Goal: Information Seeking & Learning: Learn about a topic

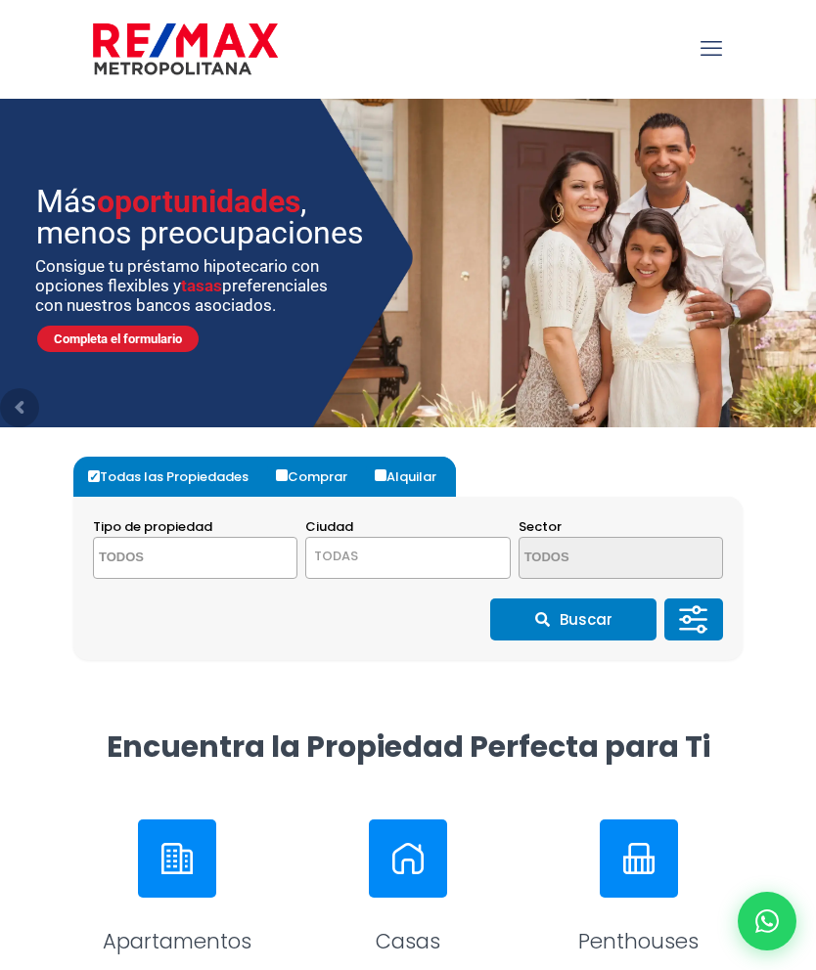
click at [192, 552] on textarea "Search" at bounding box center [177, 559] width 166 height 42
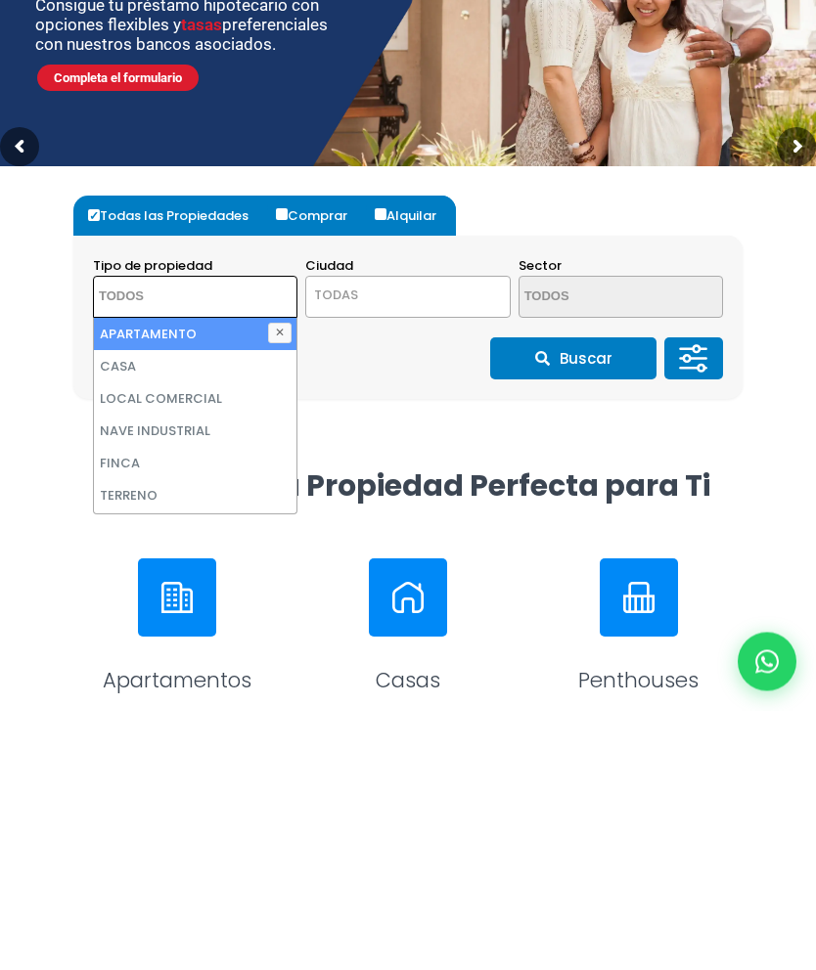
click at [123, 610] on li "CASA" at bounding box center [195, 626] width 202 height 32
select select "house"
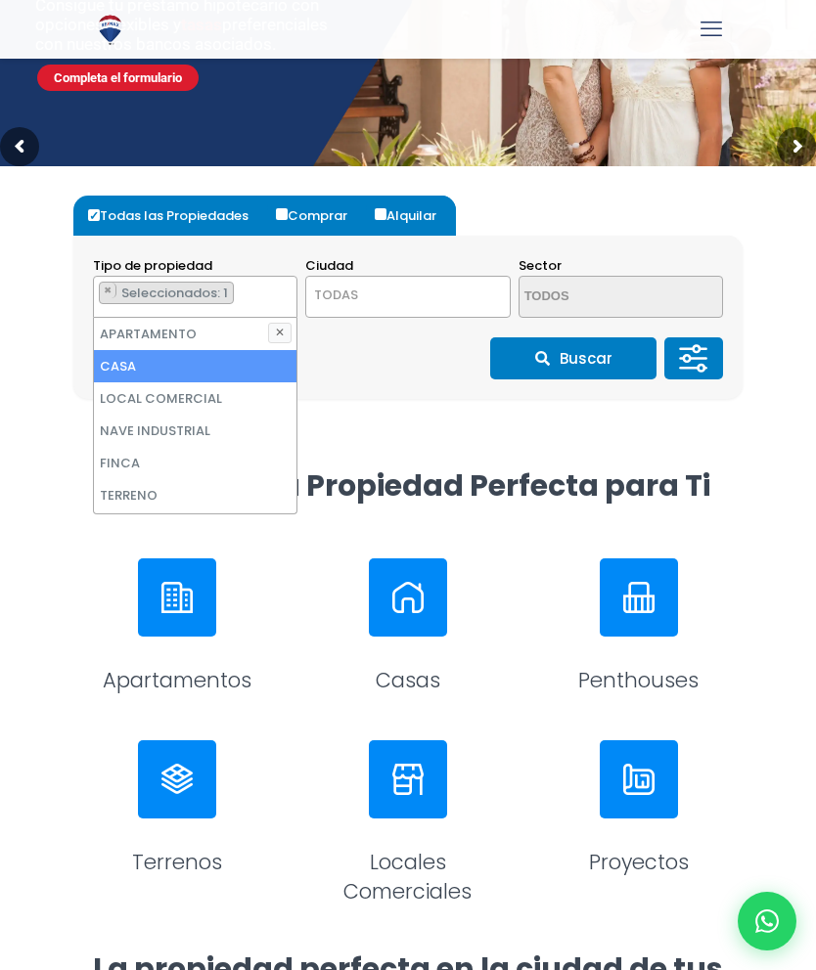
click at [410, 297] on span "TODAS" at bounding box center [407, 295] width 202 height 27
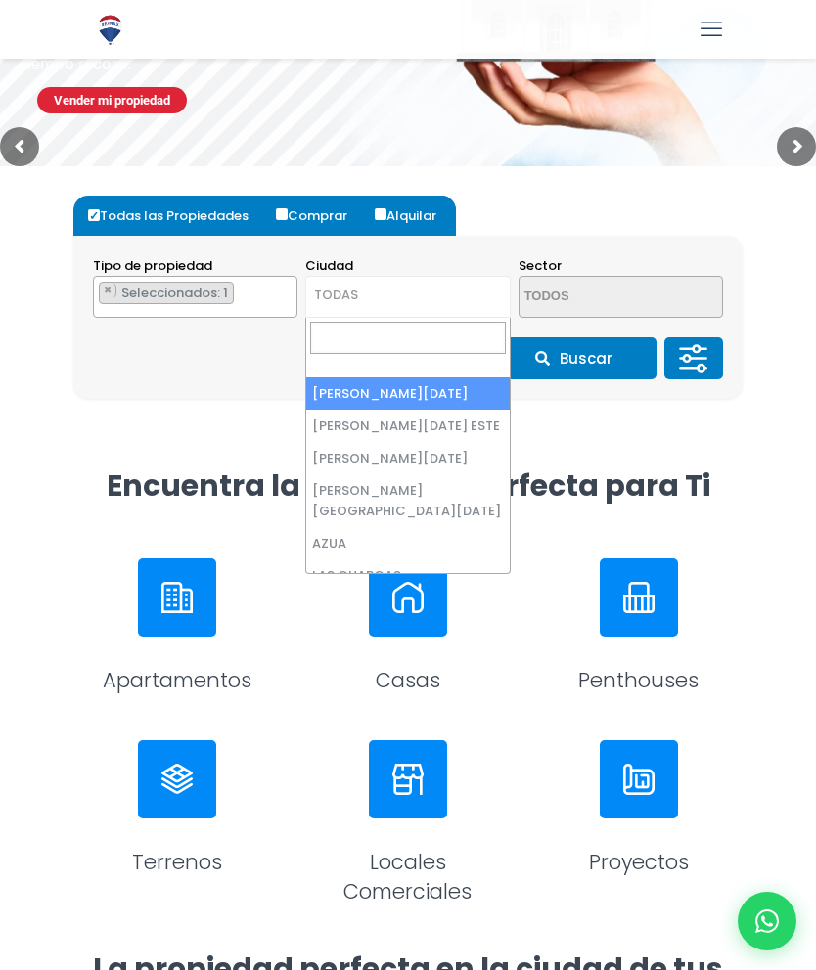
select select "1"
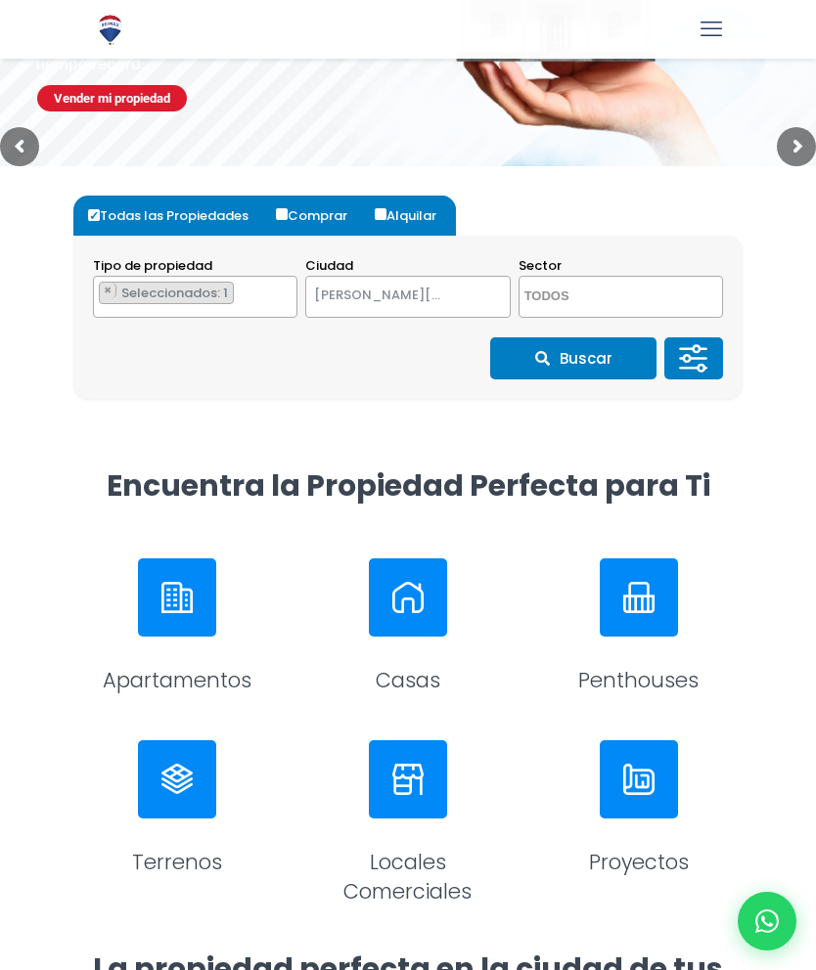
click at [609, 296] on textarea "Search" at bounding box center [602, 298] width 166 height 42
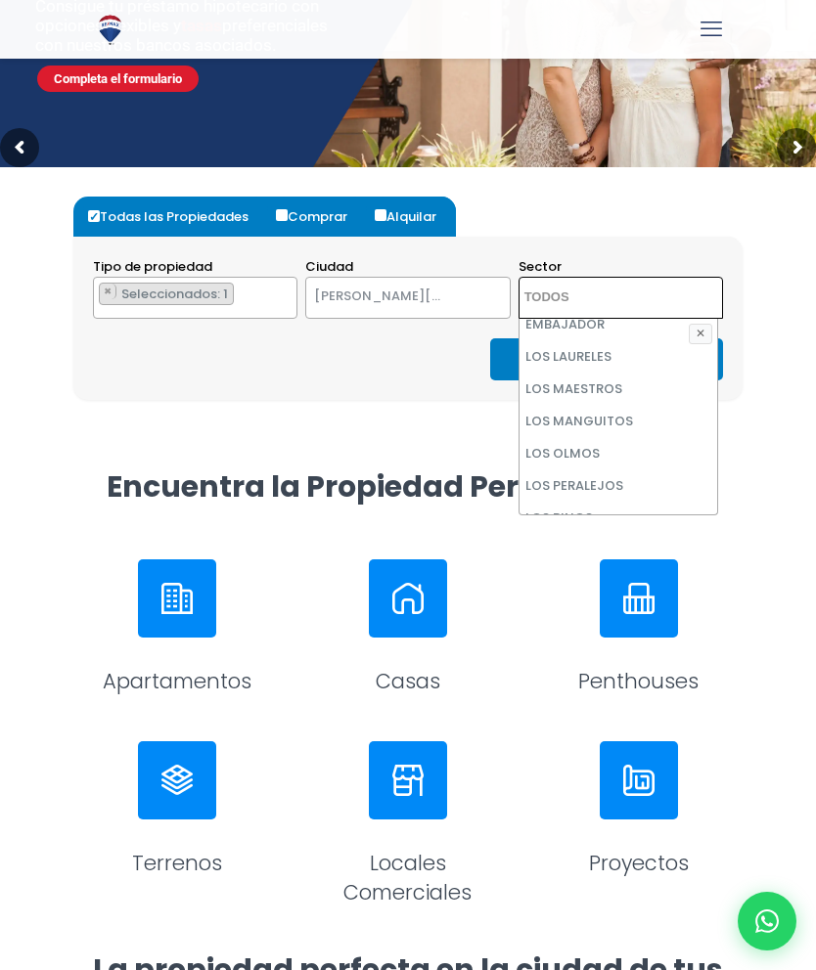
scroll to position [5219, 0]
click at [584, 596] on li "LOS PRADOS" at bounding box center [618, 612] width 198 height 32
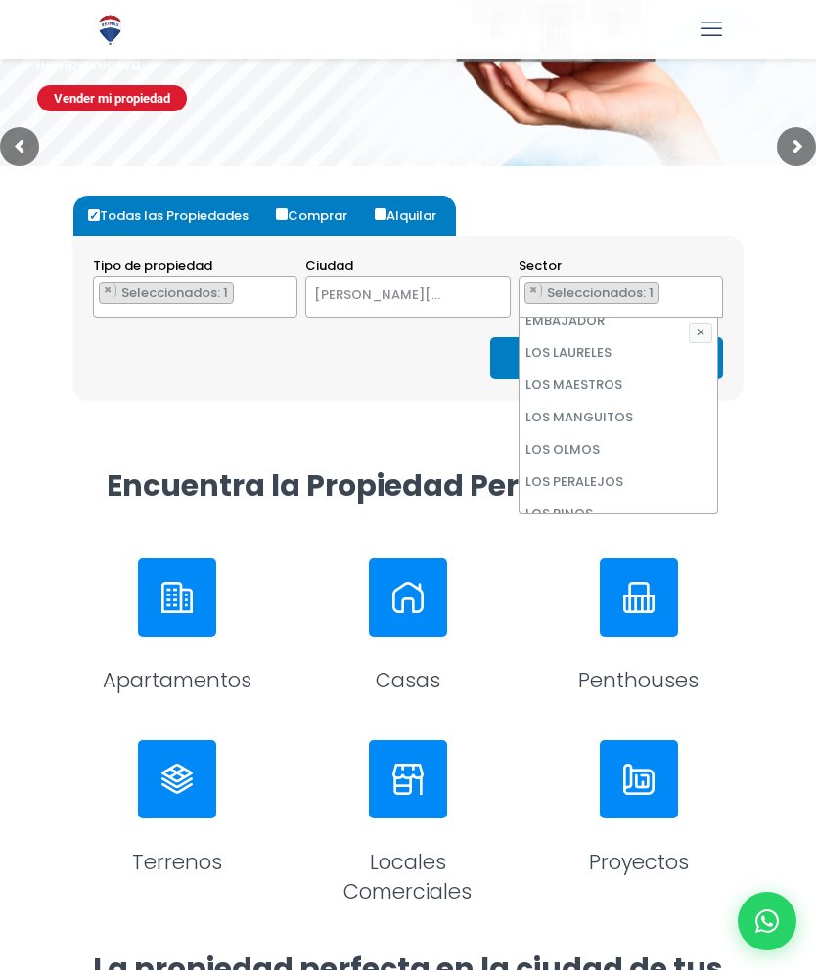
click at [601, 562] on li "LOS PRADITOS" at bounding box center [618, 578] width 198 height 32
select select "107"
click at [776, 743] on div at bounding box center [408, 709] width 816 height 483
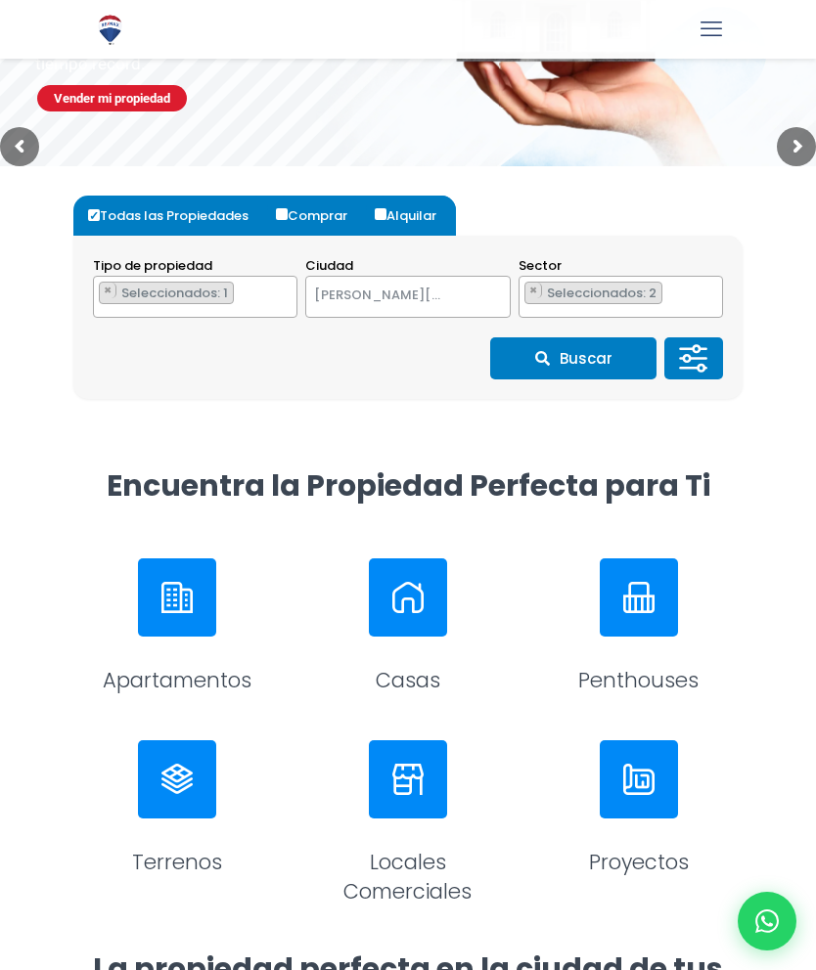
click at [594, 360] on button "Buscar" at bounding box center [573, 358] width 166 height 42
click at [584, 360] on button "Buscar" at bounding box center [573, 358] width 166 height 42
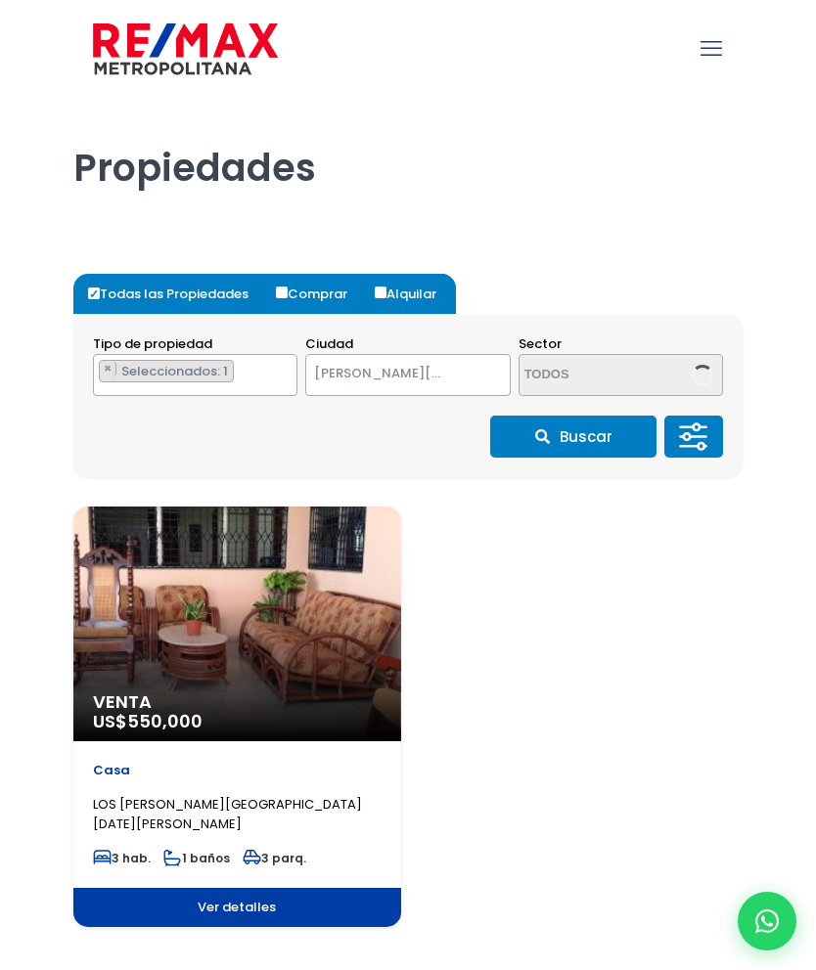
select select "1"
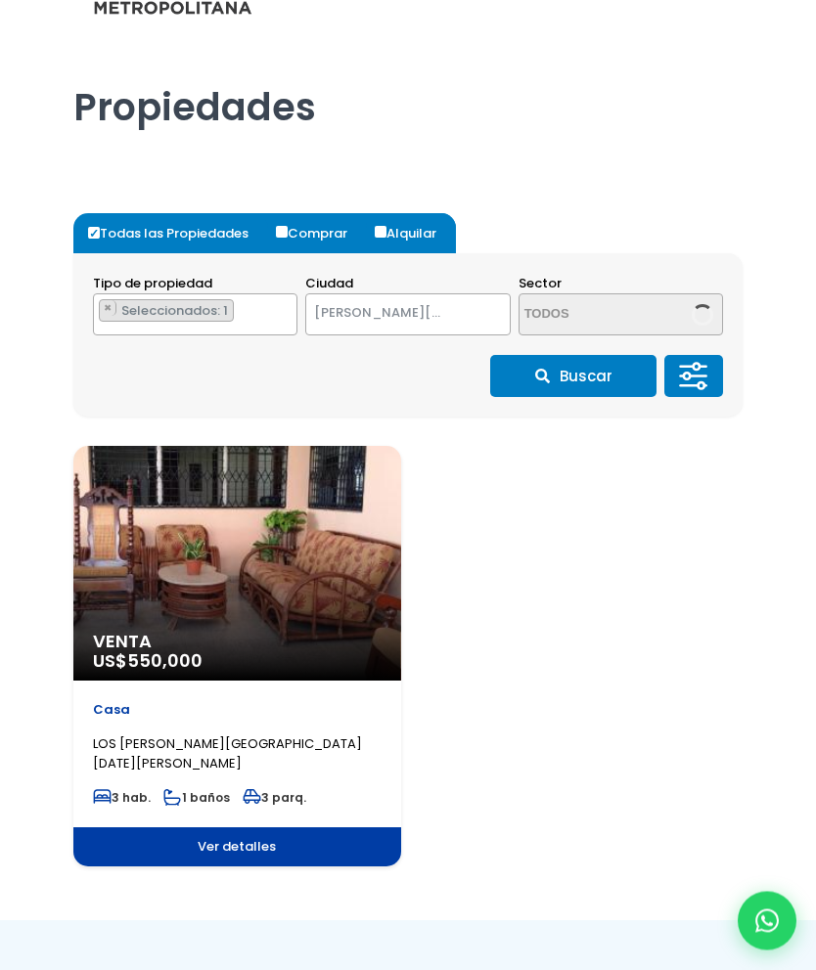
select select "107"
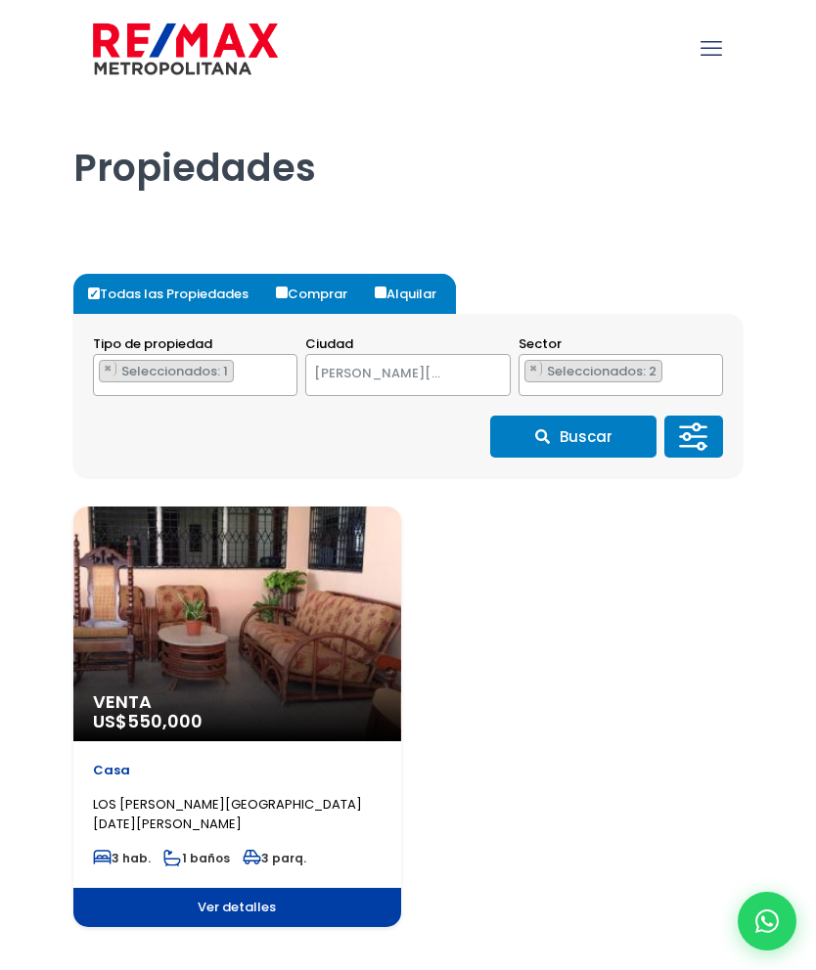
click at [695, 368] on ul "× Seleccionados: 2 × Seleccionados: 2" at bounding box center [608, 376] width 178 height 42
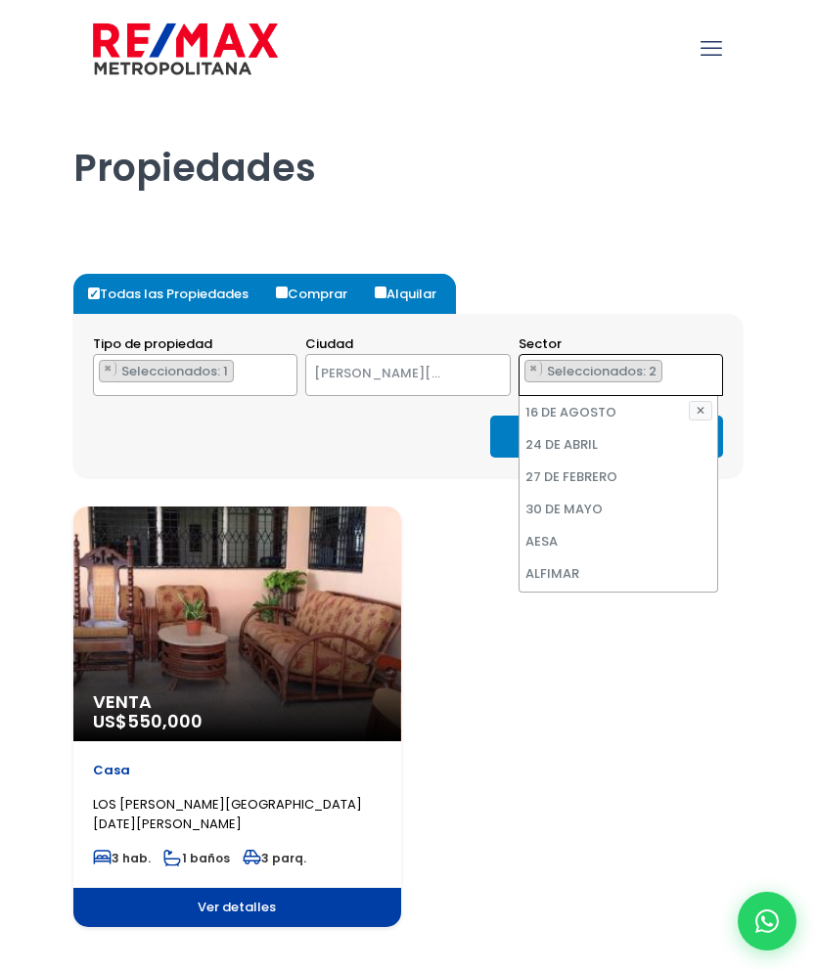
scroll to position [5214, 0]
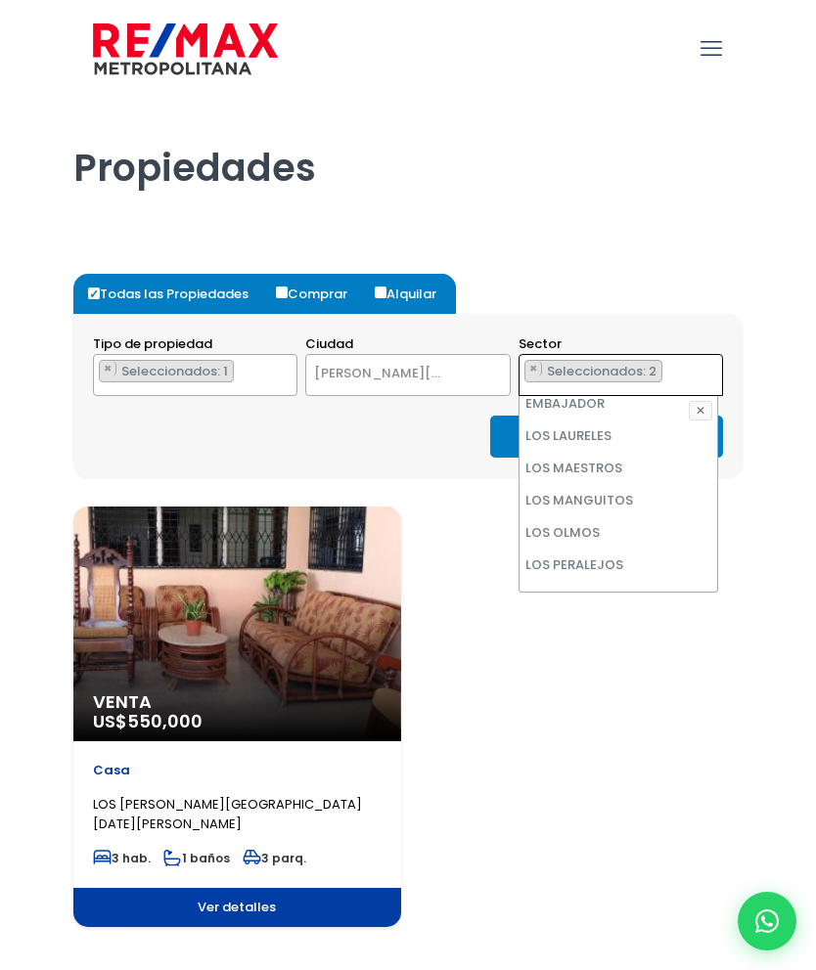
click at [613, 678] on li "LOS PRADOS" at bounding box center [618, 694] width 198 height 32
click at [503, 435] on button "Buscar" at bounding box center [573, 437] width 166 height 42
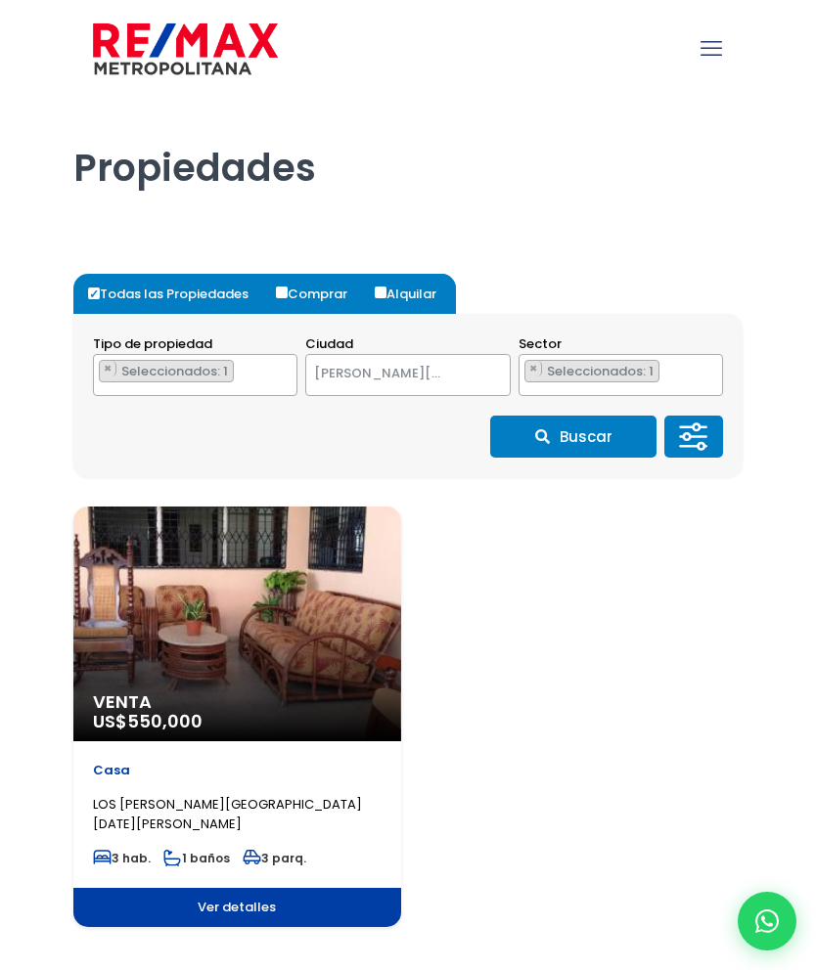
click at [576, 423] on button "Buscar" at bounding box center [573, 437] width 166 height 42
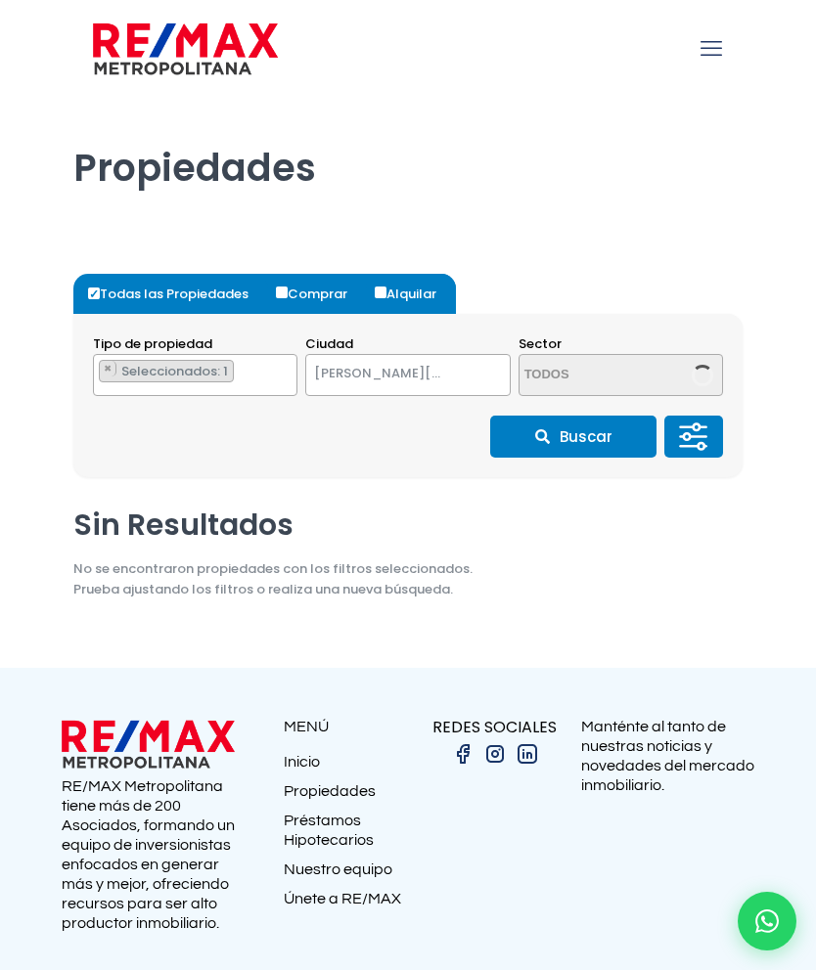
select select "1"
click at [255, 363] on ul "× Seleccionados: 1" at bounding box center [183, 376] width 178 height 42
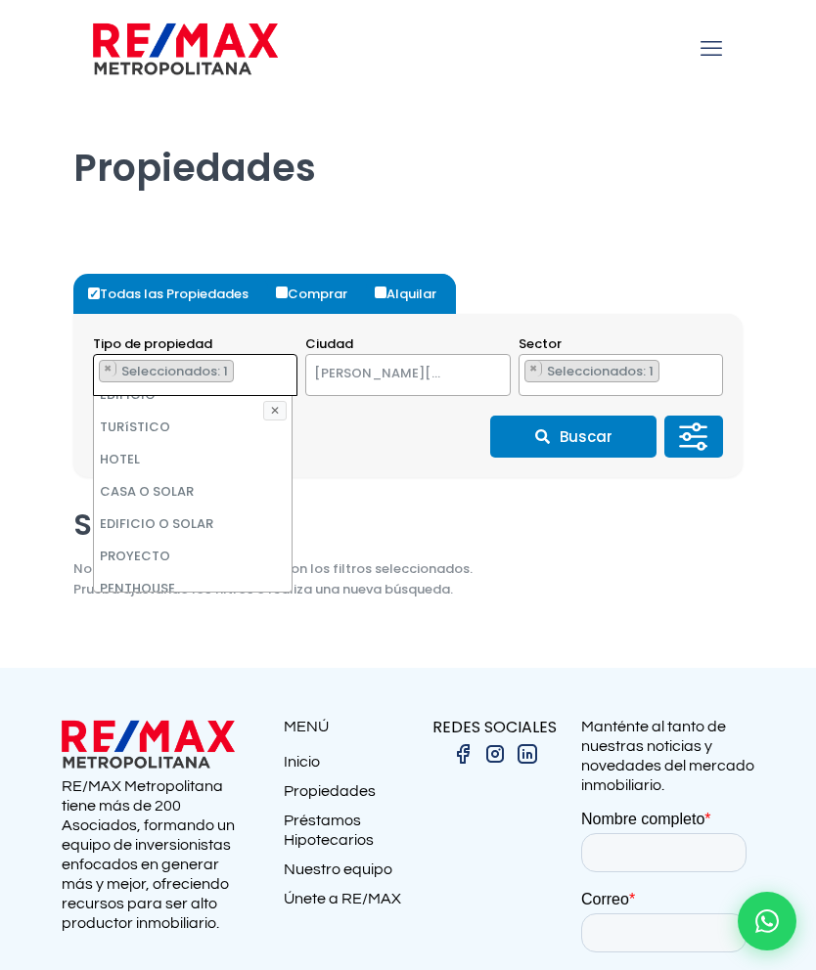
scroll to position [248, 0]
click at [168, 489] on li "CASA O SOLAR" at bounding box center [193, 486] width 198 height 32
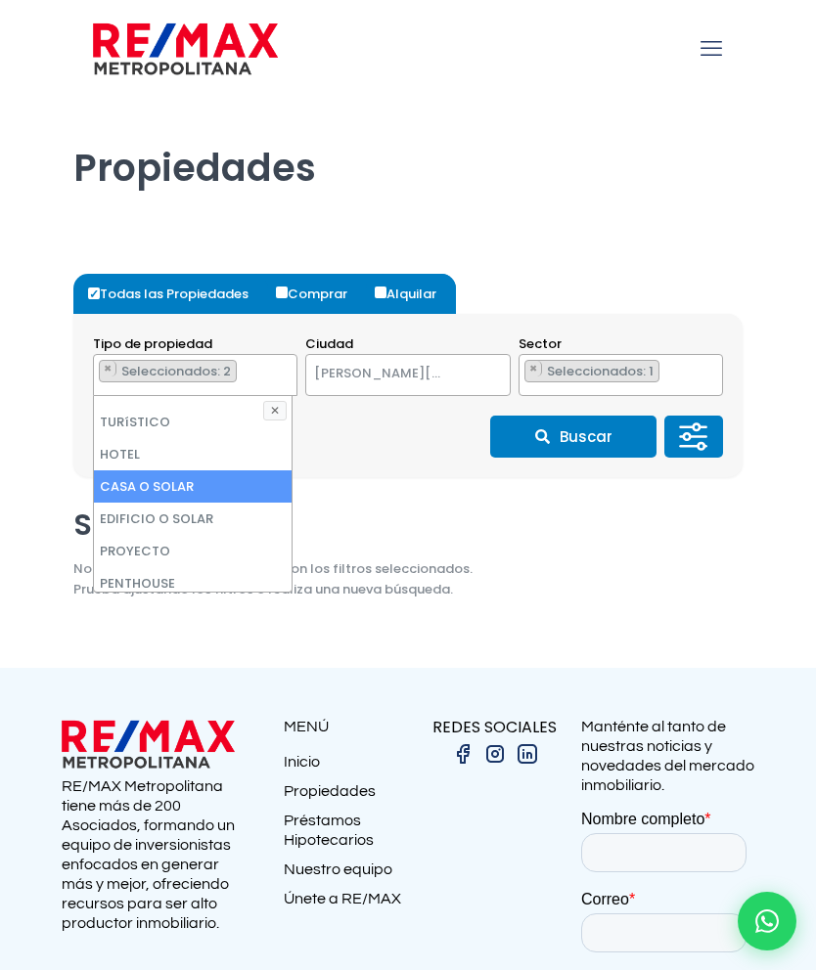
click at [644, 369] on span "Seleccionados: 1" at bounding box center [601, 371] width 113 height 19
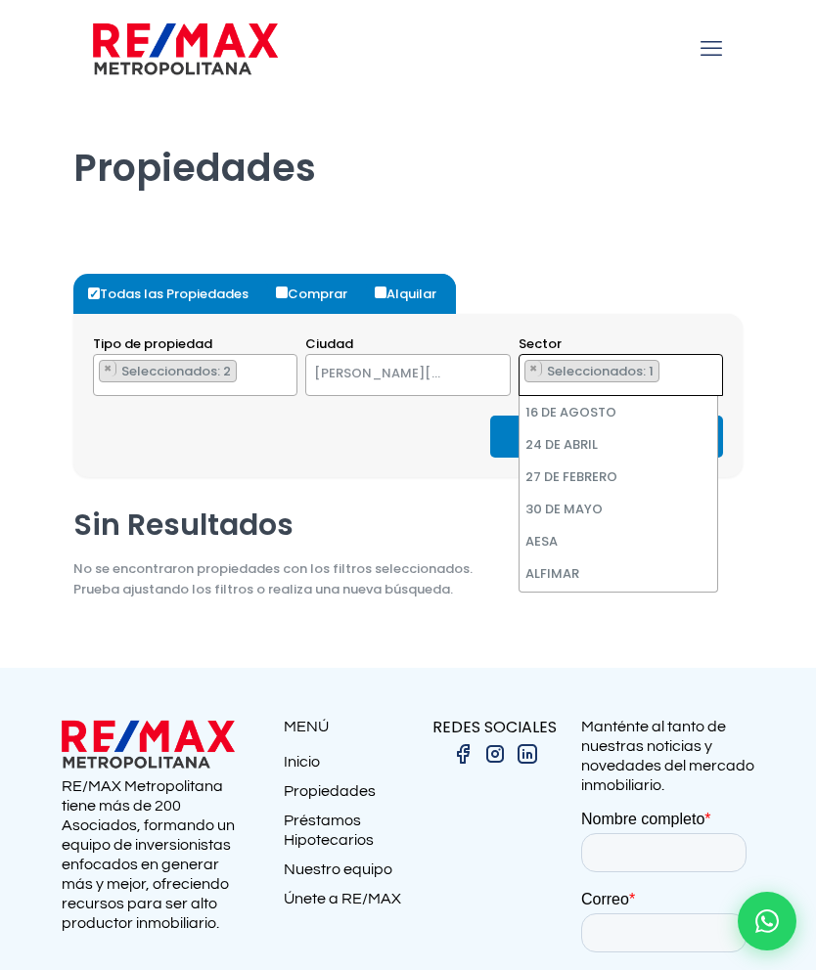
scroll to position [5214, 0]
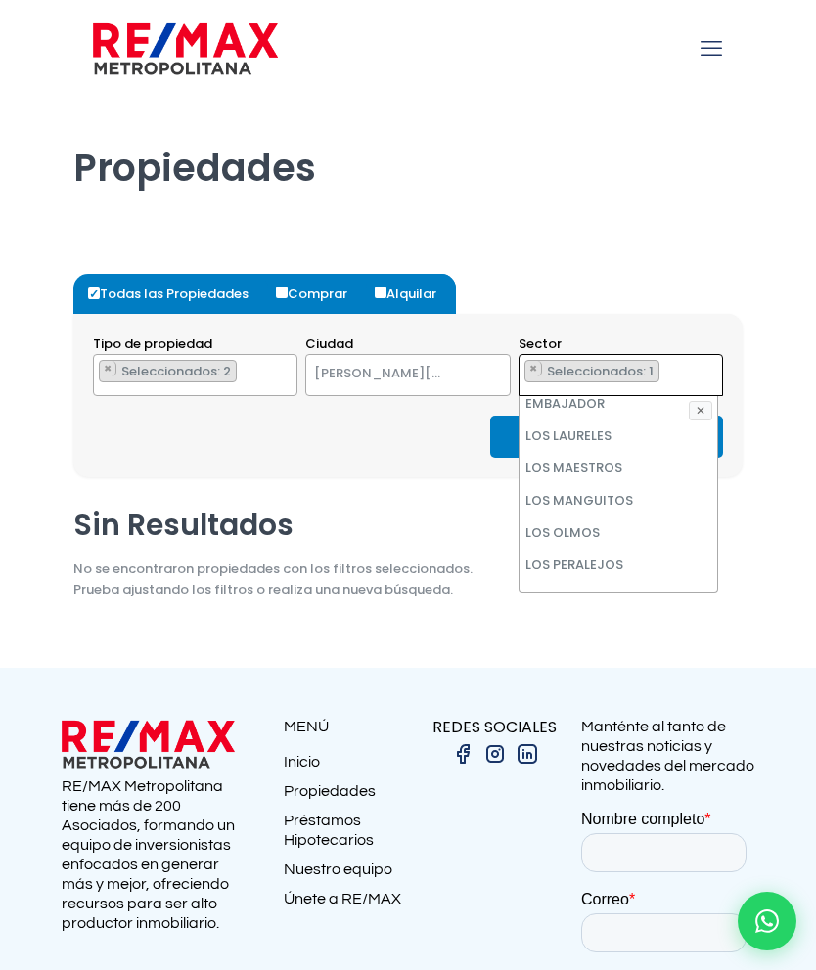
click at [600, 678] on li "LOS PRADOS" at bounding box center [618, 694] width 198 height 32
click at [607, 646] on li "LOS PRADITOS" at bounding box center [618, 662] width 198 height 32
select select "111"
click at [504, 423] on button "Buscar" at bounding box center [573, 437] width 166 height 42
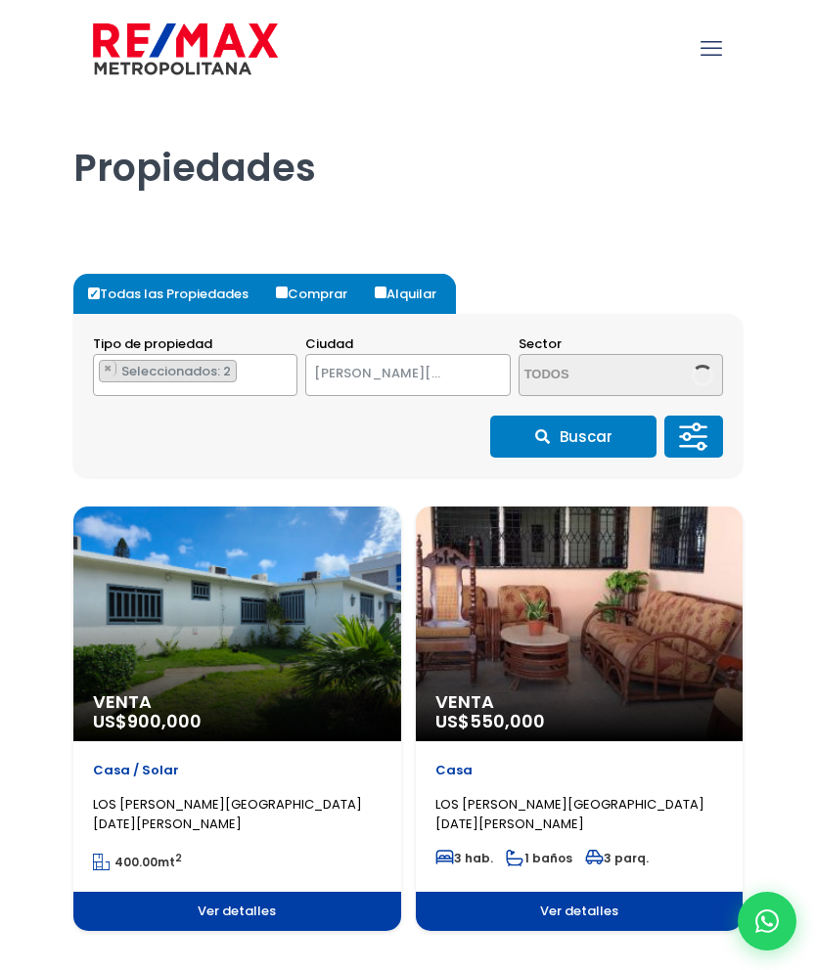
select select "1"
select select "111"
click at [260, 657] on div "Venta US$ 900,000" at bounding box center [237, 624] width 328 height 235
click at [285, 631] on div "Venta US$ 900,000" at bounding box center [237, 624] width 328 height 235
click at [245, 921] on span "Ver detalles" at bounding box center [237, 911] width 328 height 39
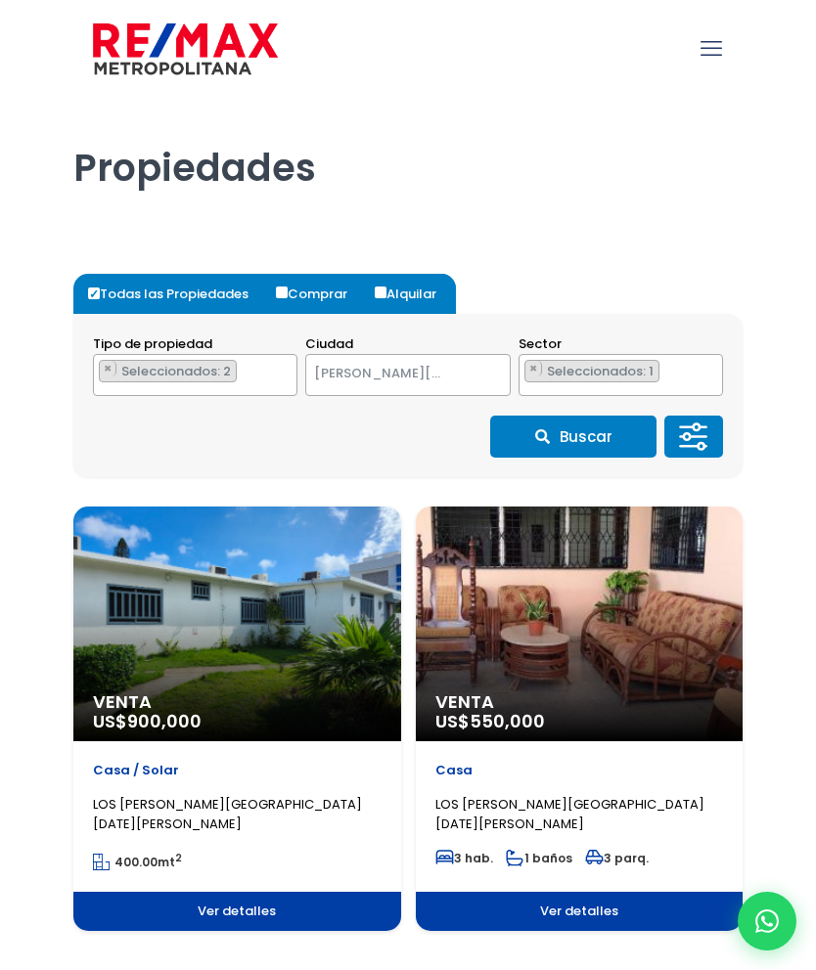
click at [245, 906] on span "Ver detalles" at bounding box center [237, 911] width 328 height 39
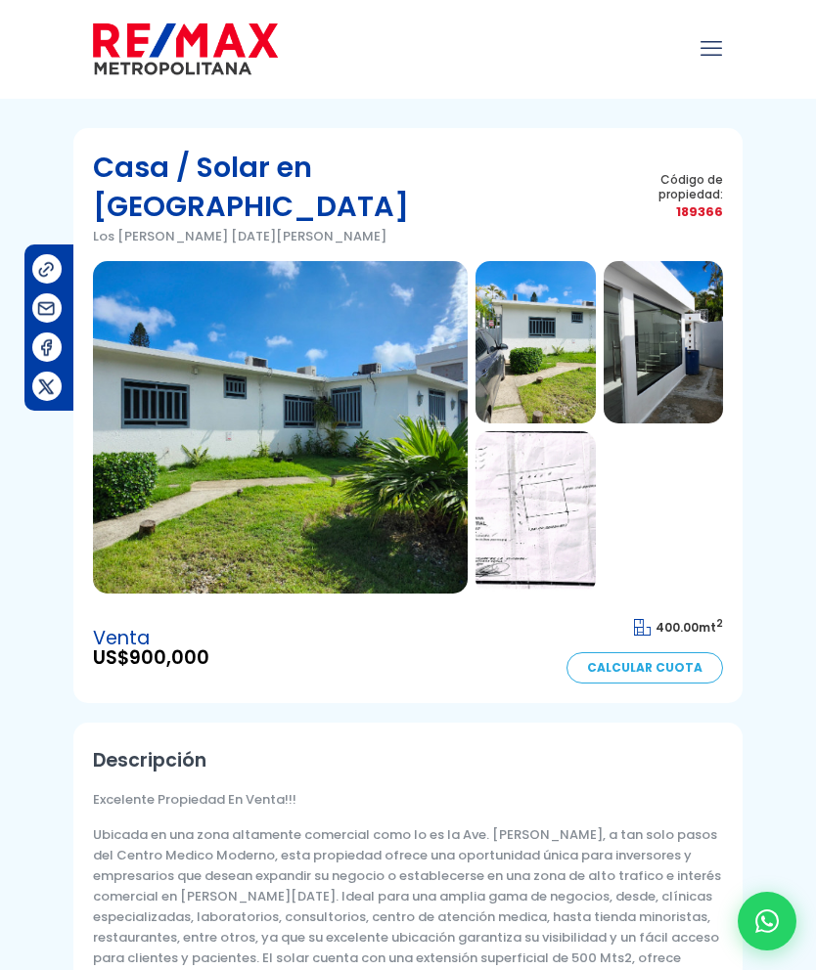
click at [541, 467] on img at bounding box center [534, 512] width 119 height 162
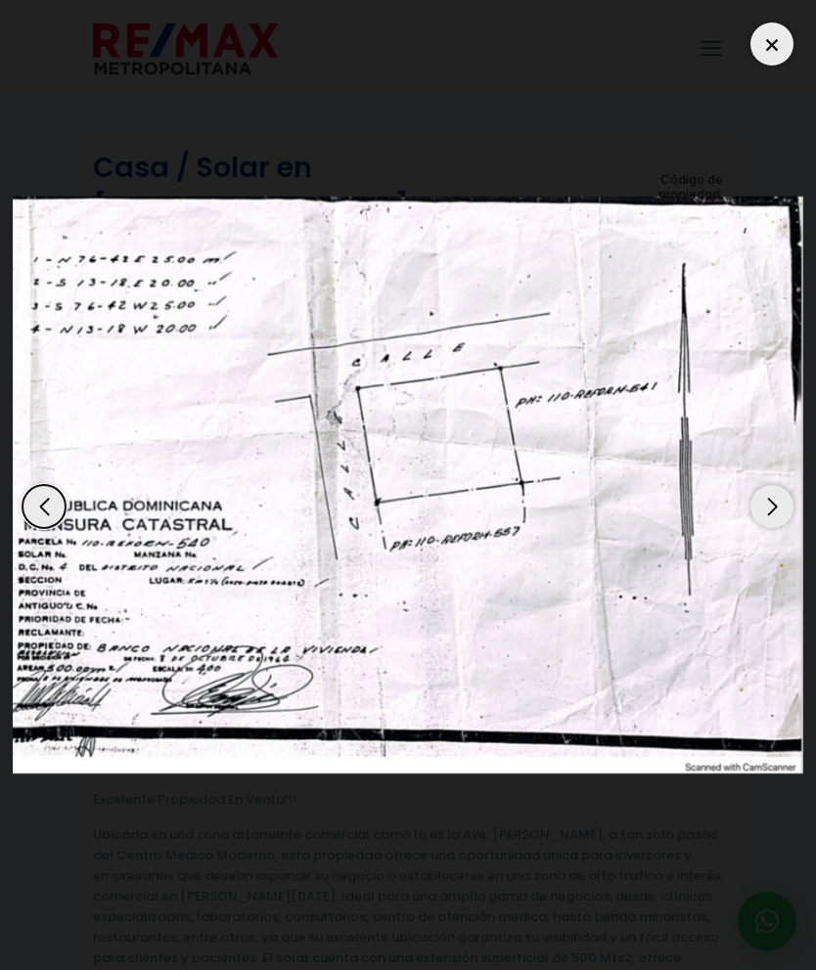
click at [765, 42] on div at bounding box center [771, 43] width 43 height 43
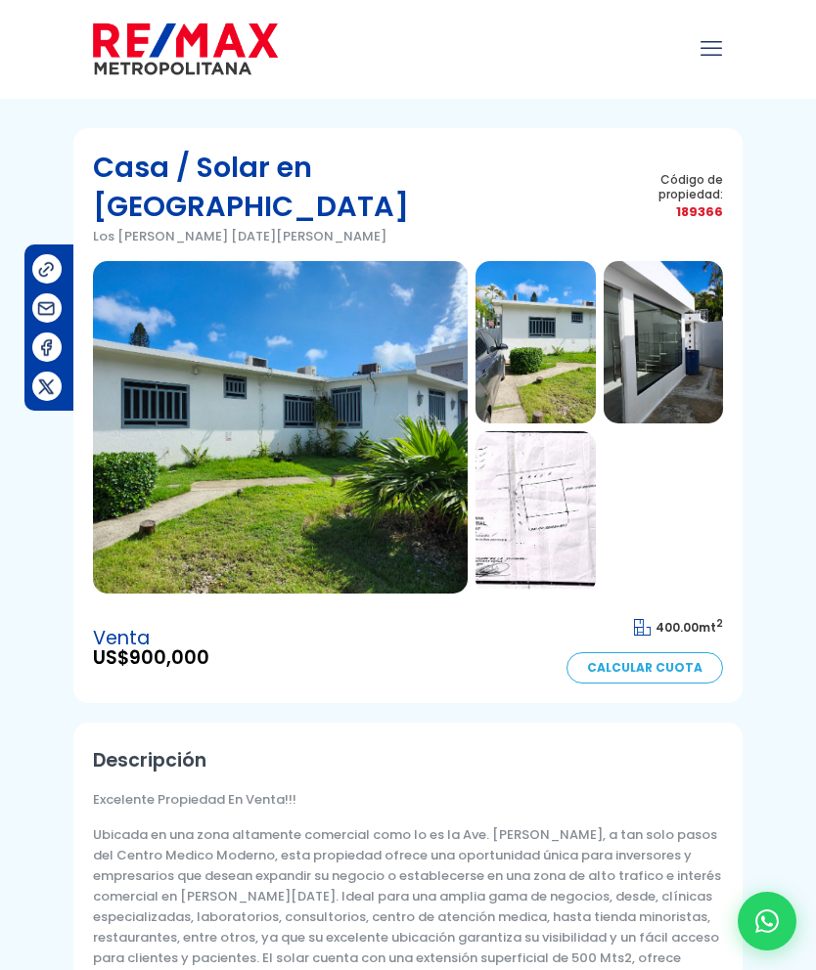
click at [543, 302] on img at bounding box center [534, 342] width 119 height 162
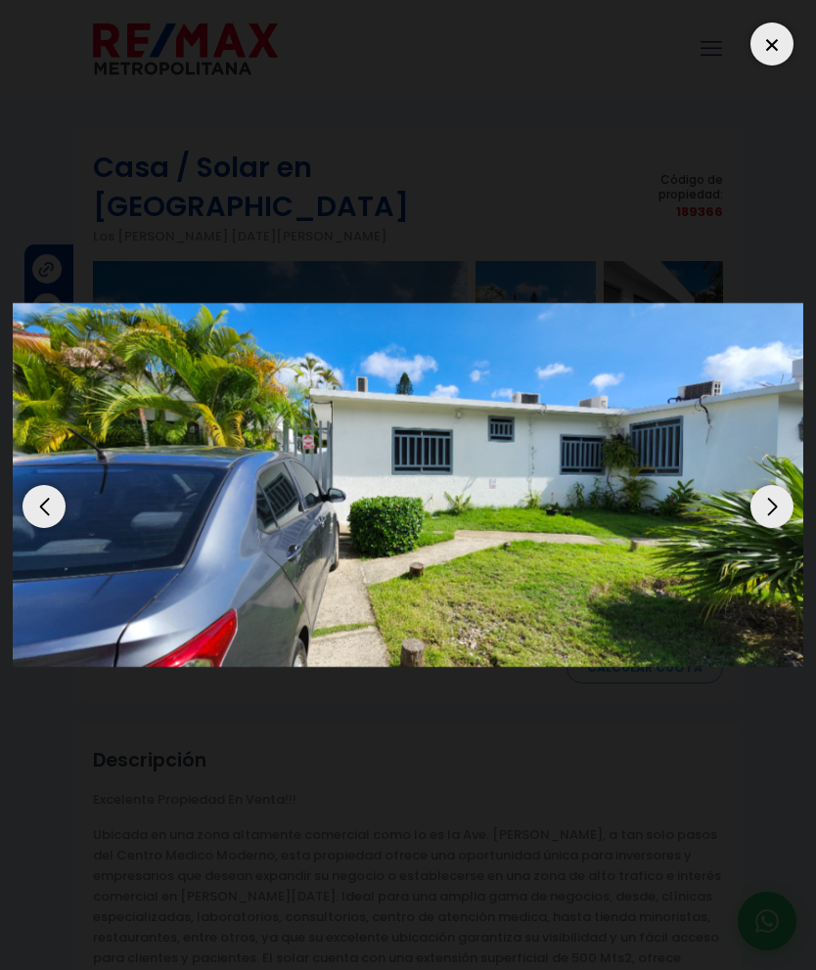
click at [765, 485] on div "Next slide" at bounding box center [771, 506] width 43 height 43
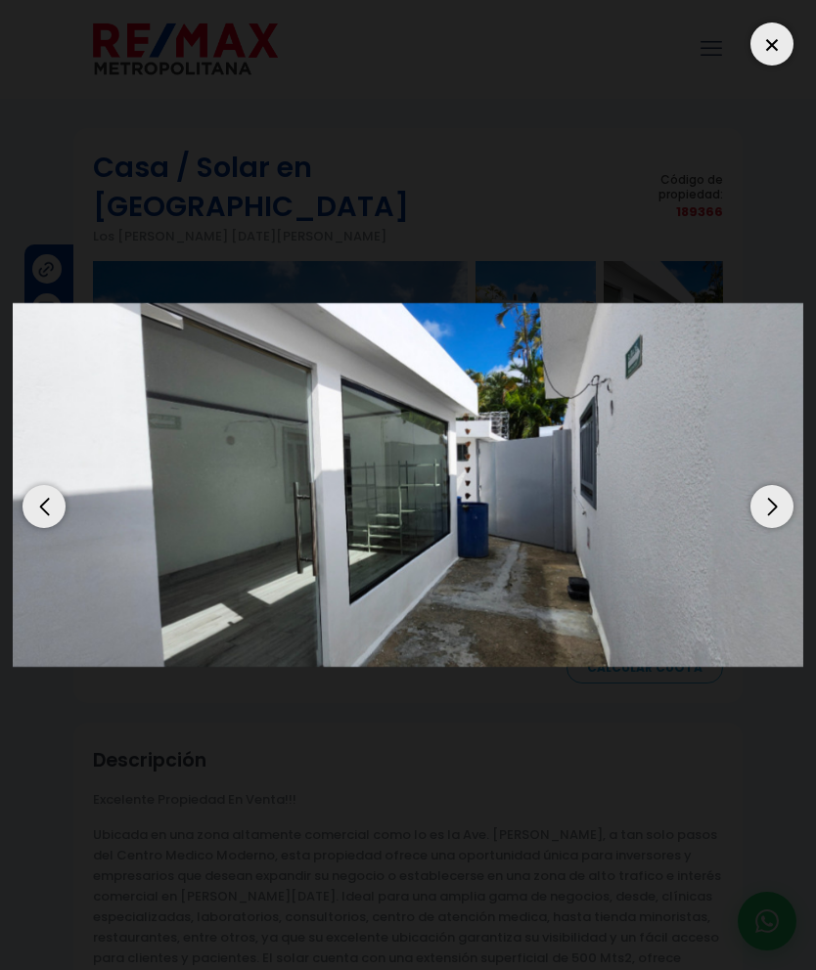
click at [766, 485] on div "Next slide" at bounding box center [771, 506] width 43 height 43
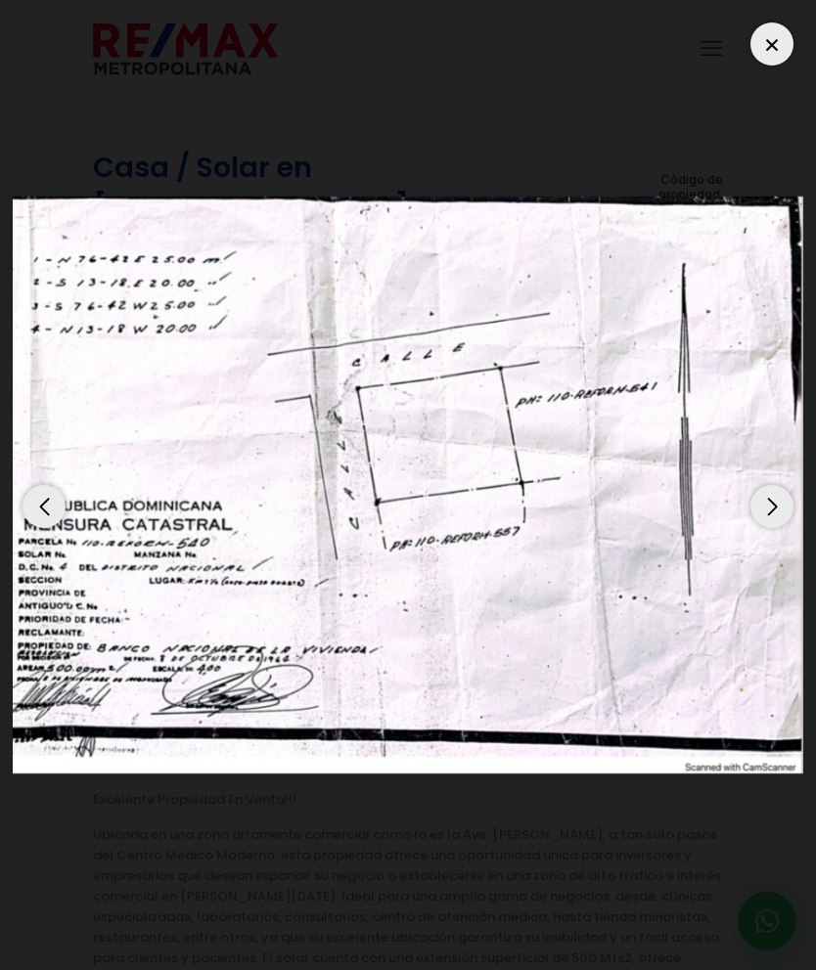
click at [769, 485] on div "Next slide" at bounding box center [771, 506] width 43 height 43
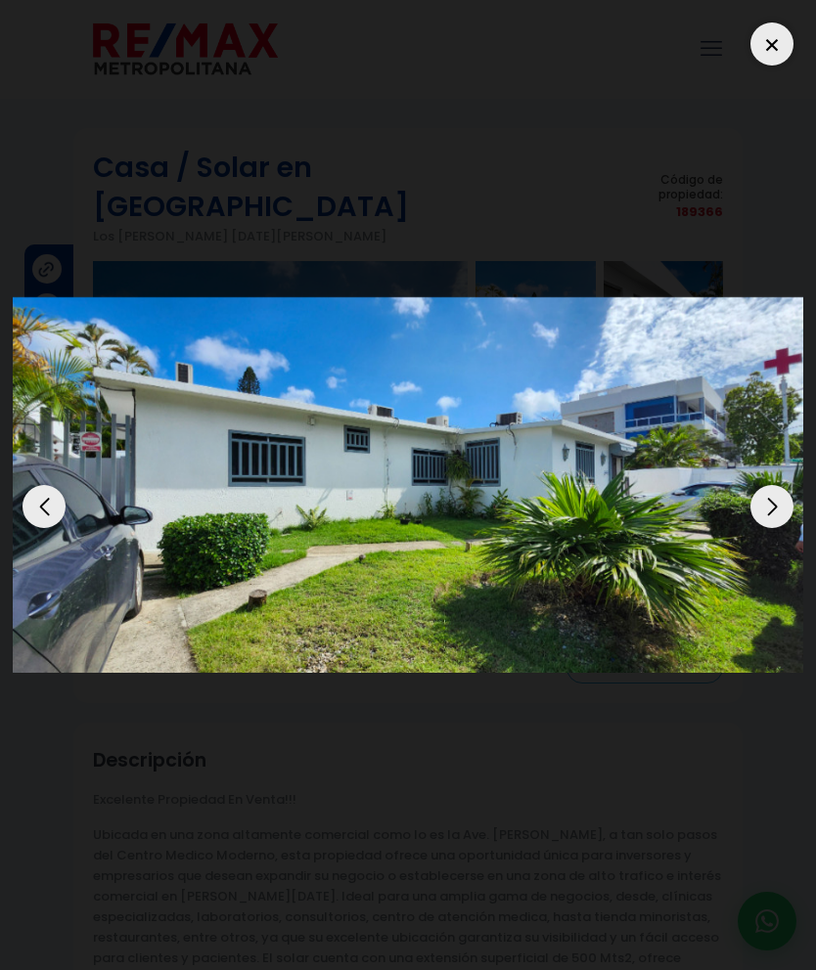
click at [766, 485] on div "Next slide" at bounding box center [771, 506] width 43 height 43
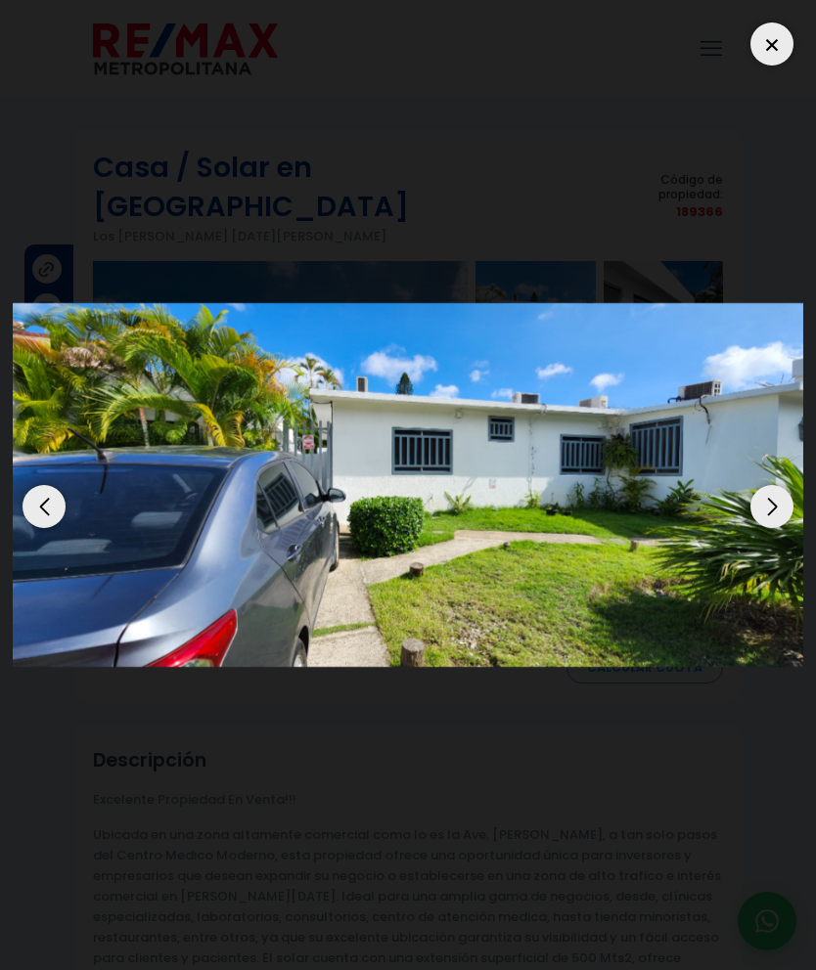
click at [759, 485] on div "Next slide" at bounding box center [771, 506] width 43 height 43
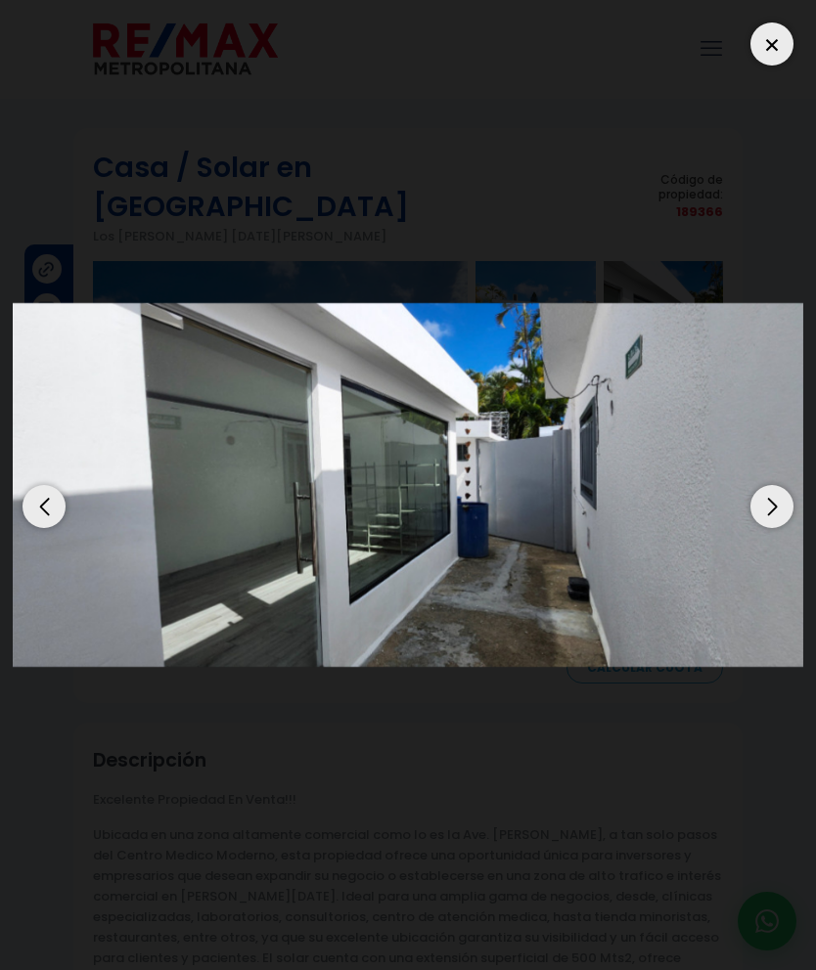
click at [769, 485] on div "Next slide" at bounding box center [771, 506] width 43 height 43
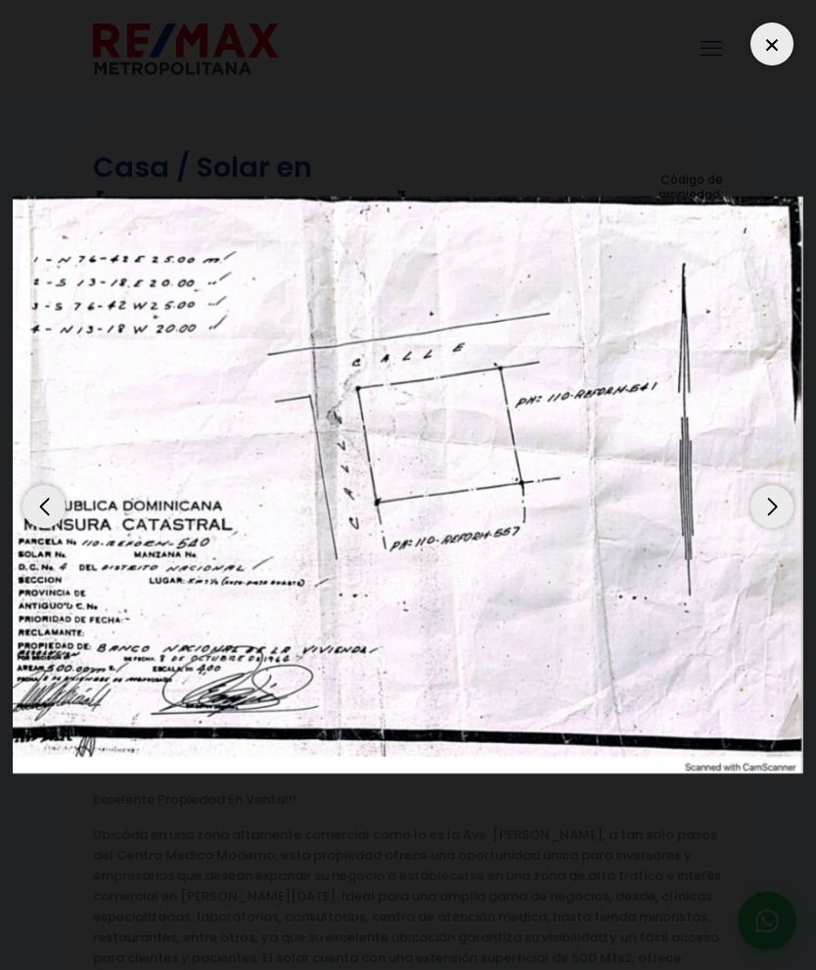
click at [764, 485] on div "Next slide" at bounding box center [771, 506] width 43 height 43
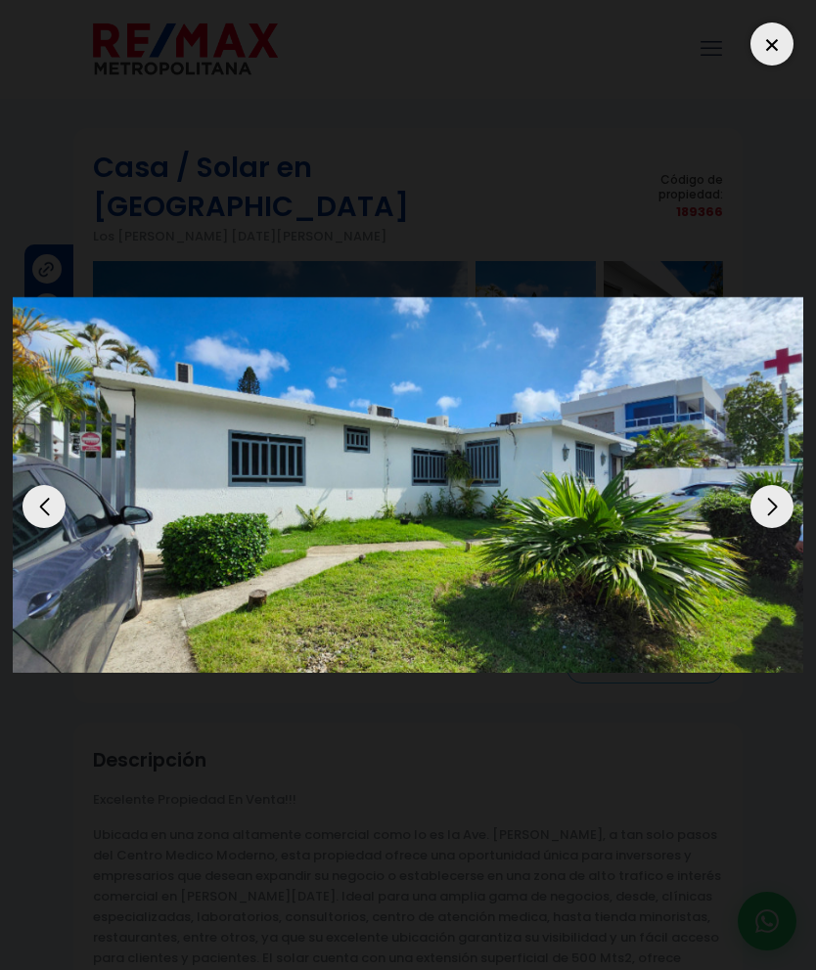
click at [769, 485] on div "Next slide" at bounding box center [771, 506] width 43 height 43
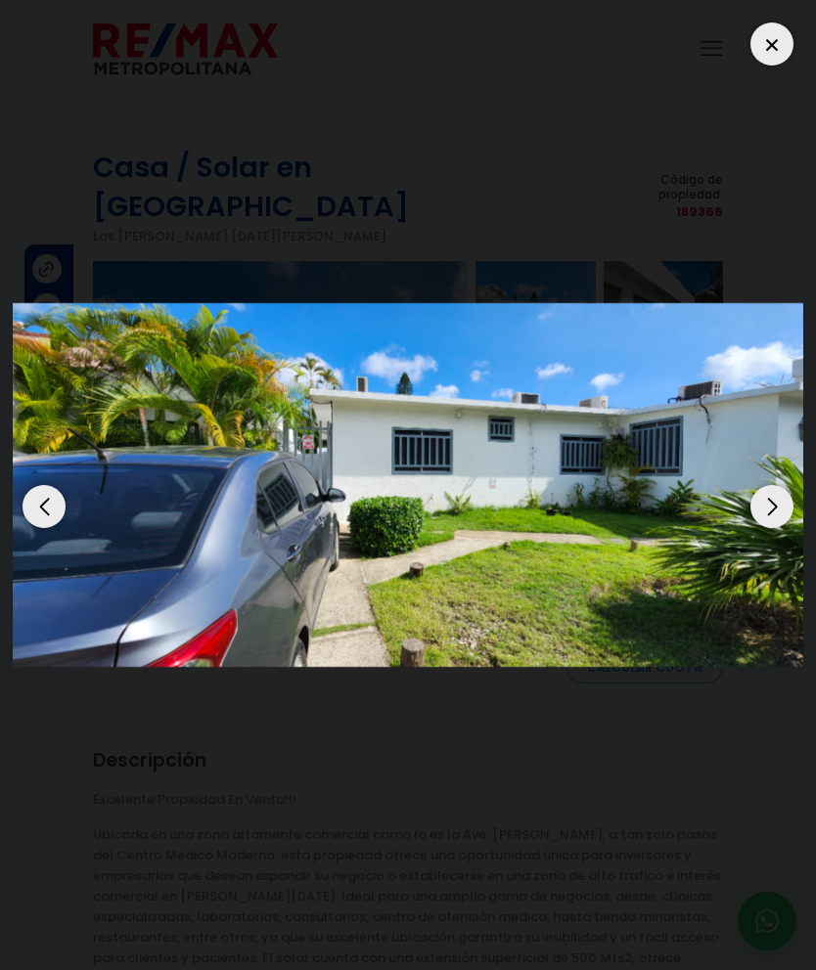
click at [548, 458] on div at bounding box center [408, 485] width 790 height 945
click at [547, 467] on div at bounding box center [408, 485] width 790 height 945
click at [548, 483] on div at bounding box center [408, 485] width 790 height 945
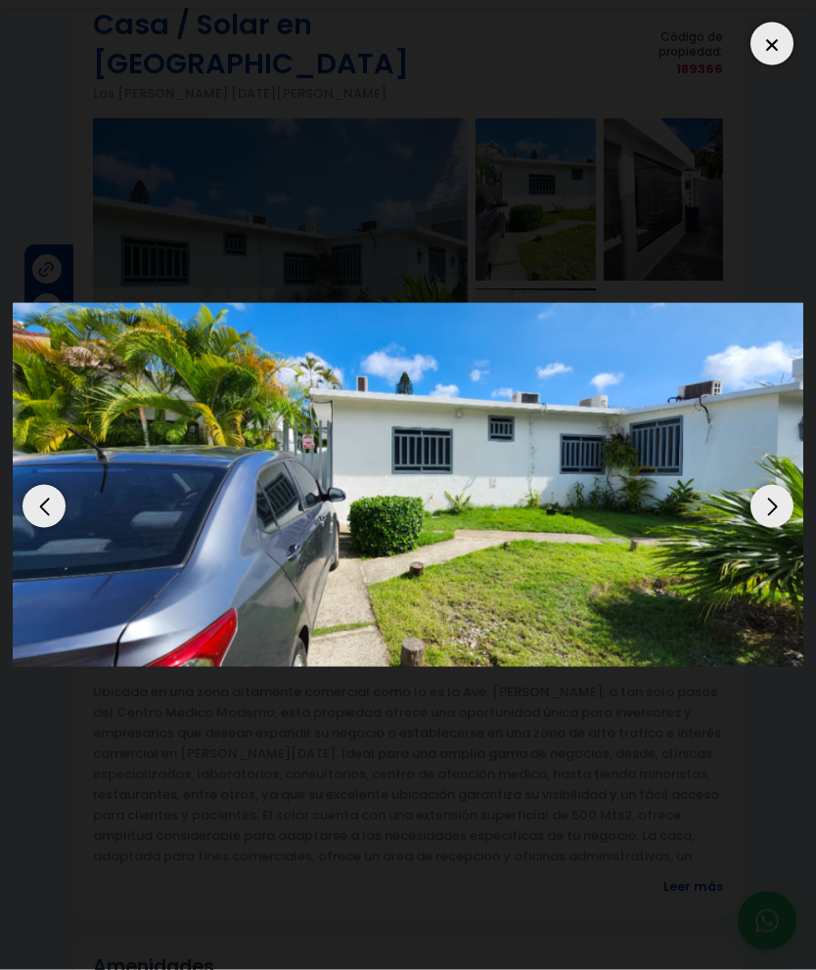
scroll to position [149, 0]
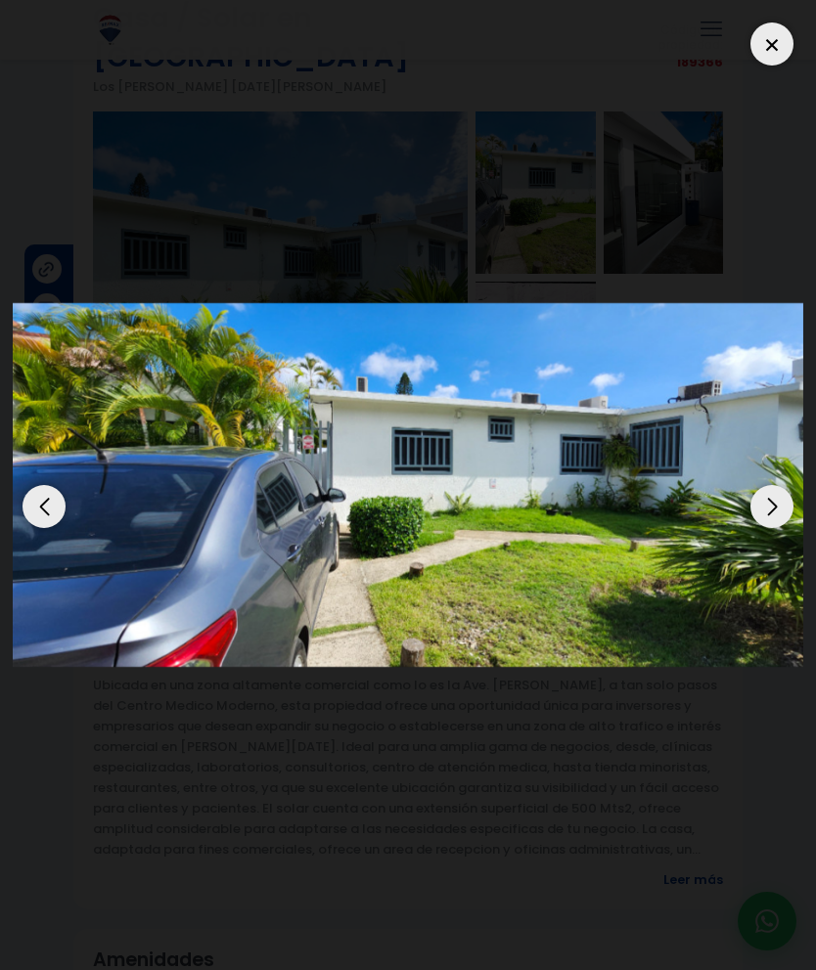
click at [239, 505] on div at bounding box center [408, 485] width 790 height 945
click at [692, 839] on dialog at bounding box center [408, 485] width 816 height 970
click at [689, 841] on dialog at bounding box center [408, 485] width 816 height 970
click at [685, 841] on dialog at bounding box center [408, 485] width 816 height 970
click at [684, 841] on dialog at bounding box center [408, 485] width 816 height 970
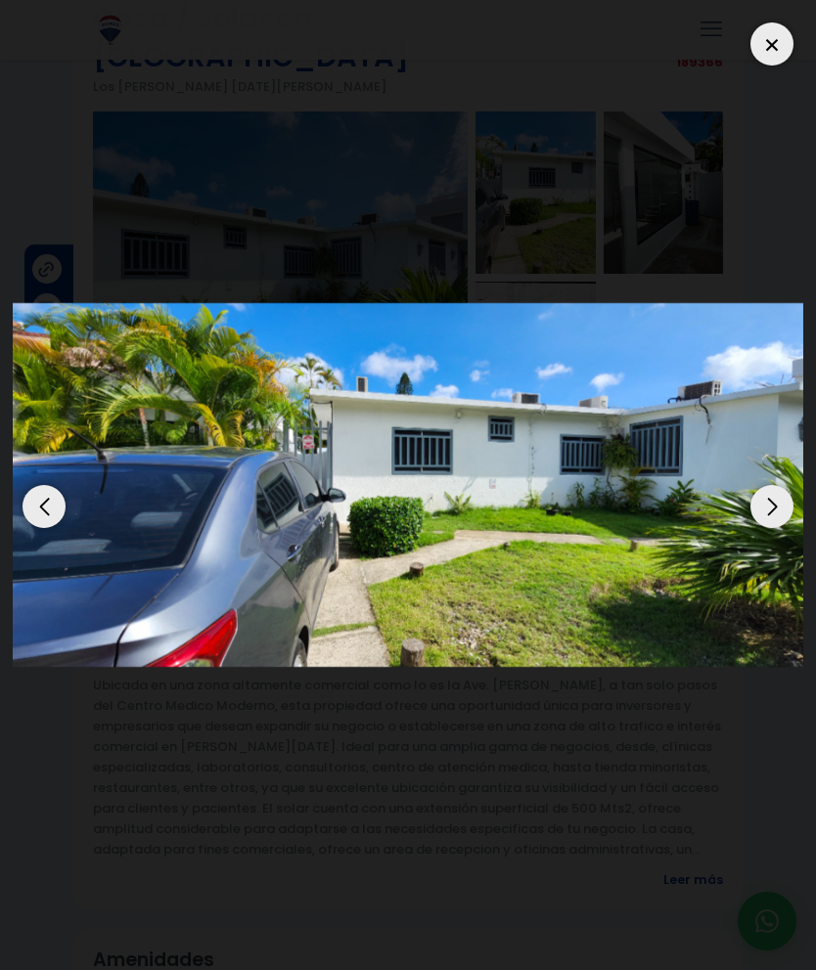
click at [691, 840] on dialog at bounding box center [408, 485] width 816 height 970
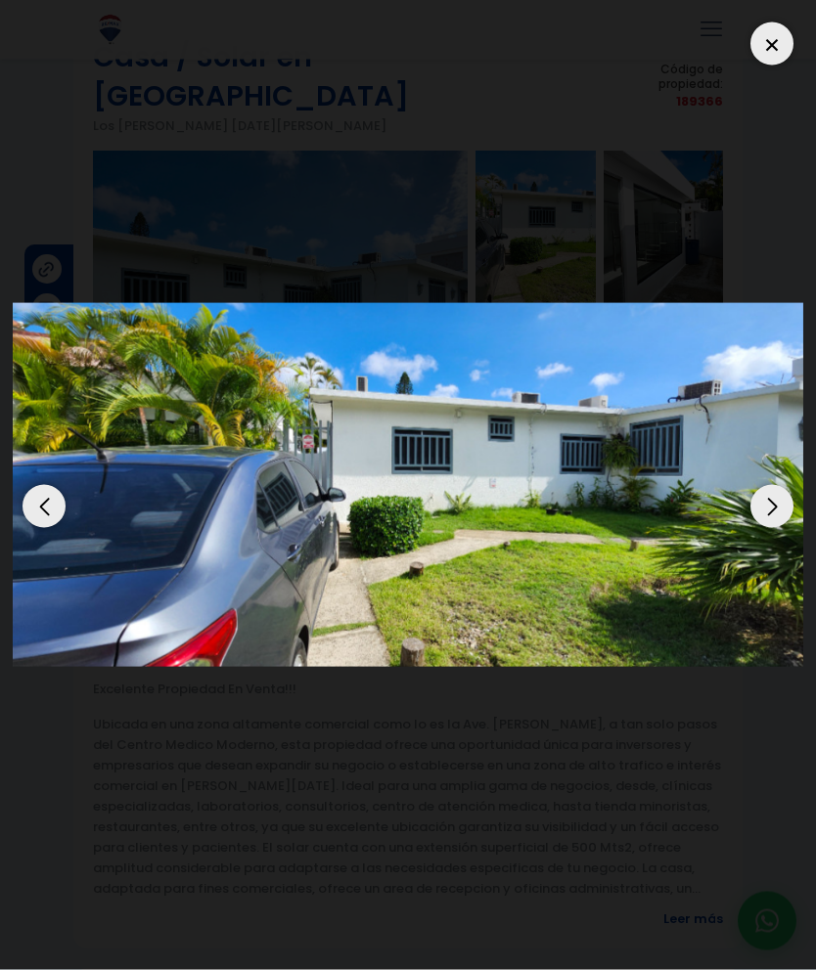
scroll to position [0, 0]
